Goal: Check status: Check status

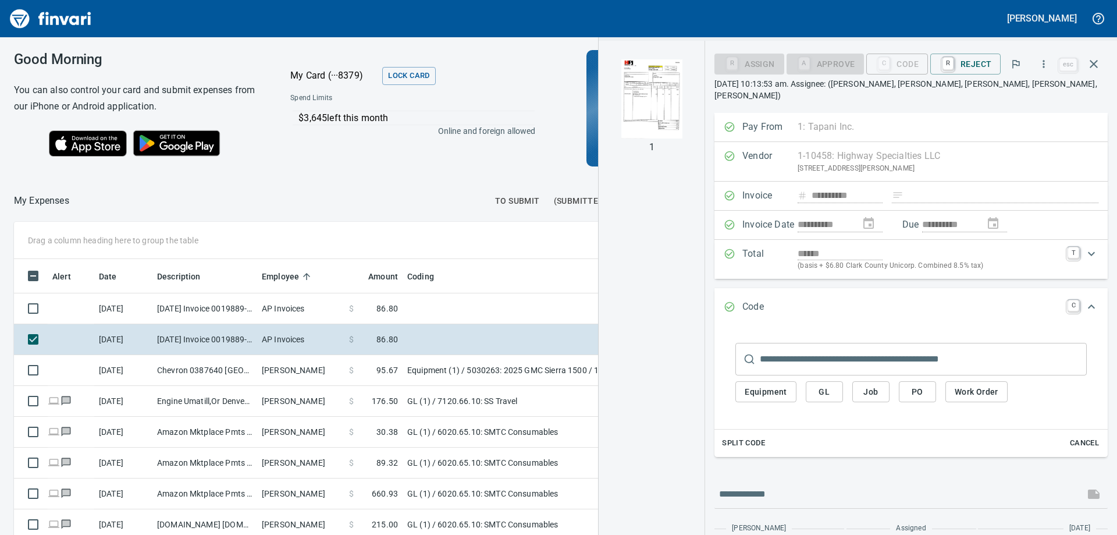
scroll to position [398, 772]
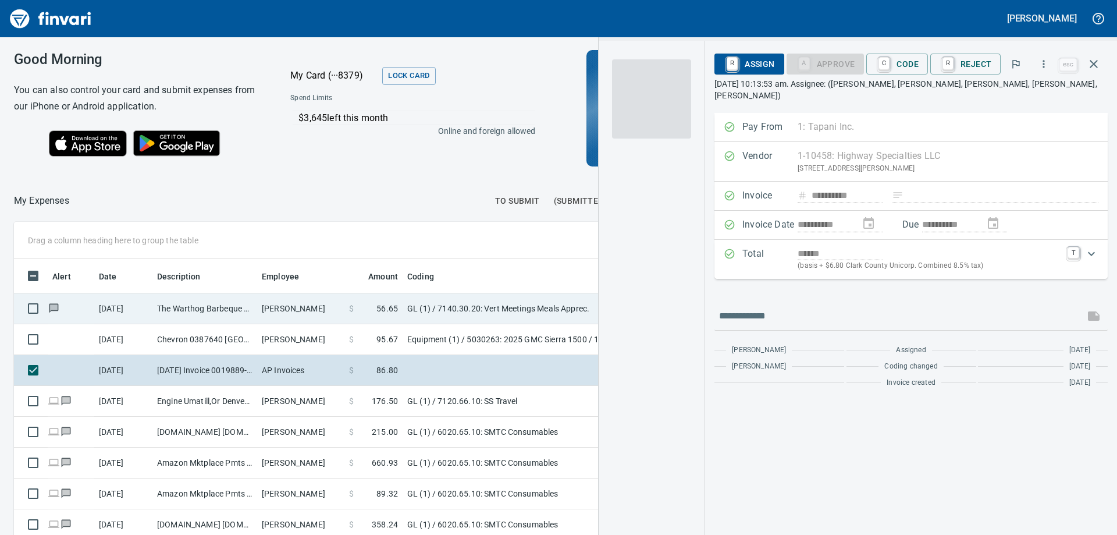
scroll to position [398, 772]
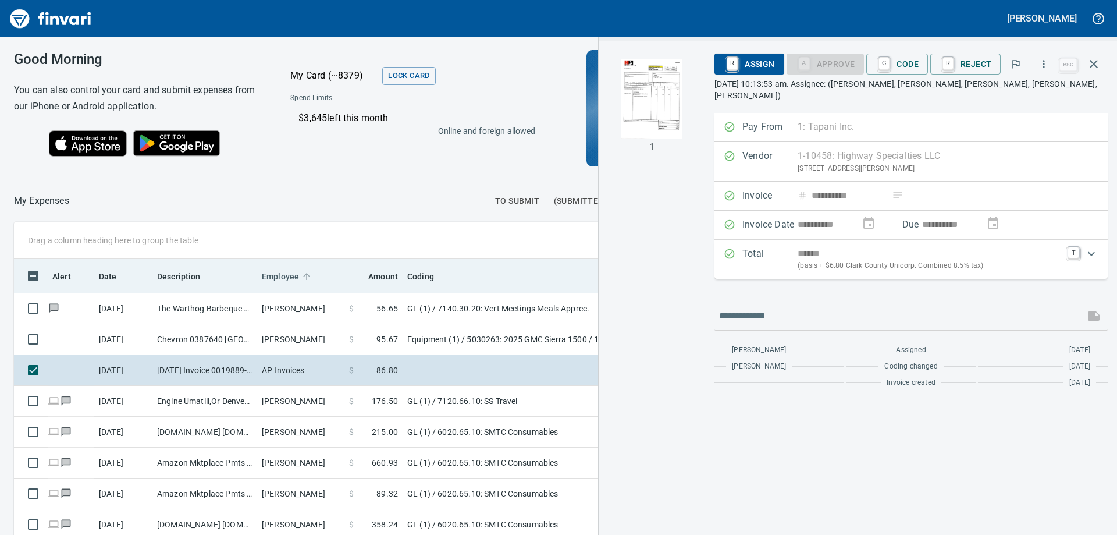
click at [289, 276] on span "Employee" at bounding box center [280, 276] width 37 height 14
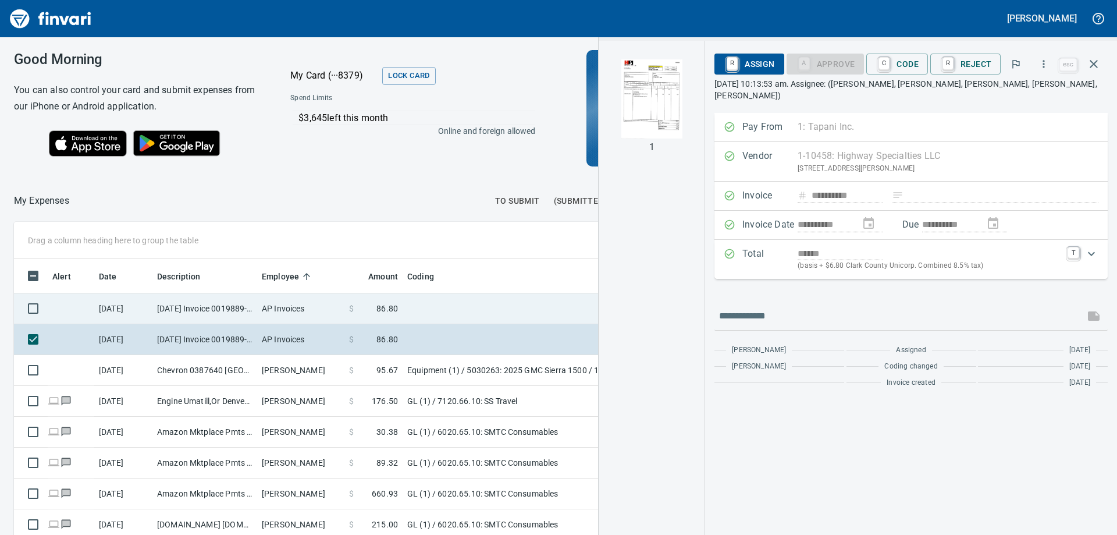
click at [325, 306] on td "AP Invoices" at bounding box center [300, 308] width 87 height 31
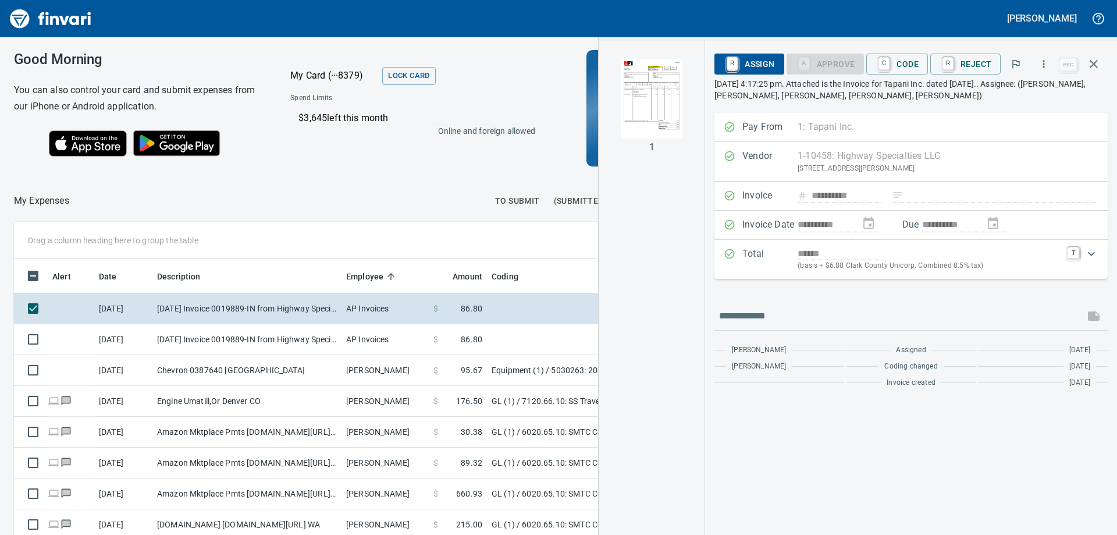
drag, startPoint x: 257, startPoint y: 274, endPoint x: 342, endPoint y: 282, distance: 84.8
click at [342, 282] on body "[PERSON_NAME] Good Morning You can also control your card and submit expenses f…" at bounding box center [558, 267] width 1117 height 535
